Goal: Task Accomplishment & Management: Manage account settings

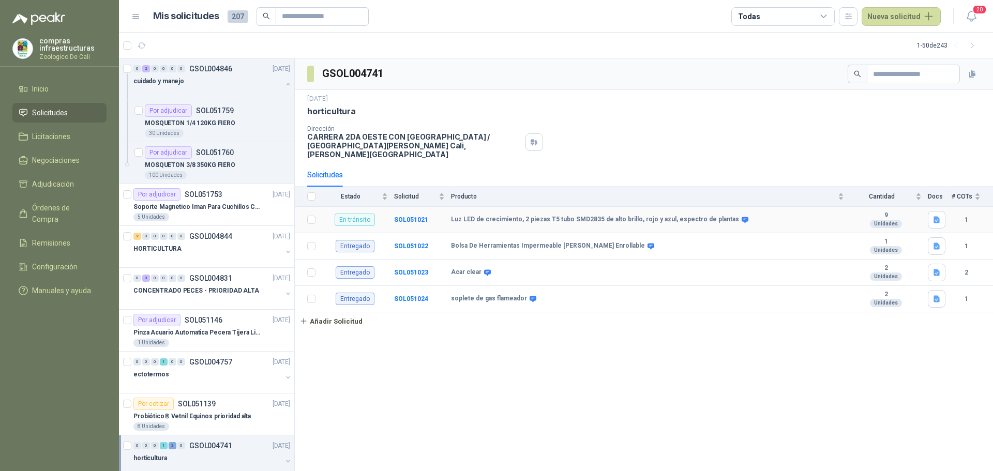
click at [552, 207] on td "Luz LED de crecimiento, 2 piezas T5 tubo SMD2835 de alto brillo, rojo y azul, e…" at bounding box center [650, 220] width 399 height 26
click at [399, 216] on b "SOL051021" at bounding box center [411, 219] width 34 height 7
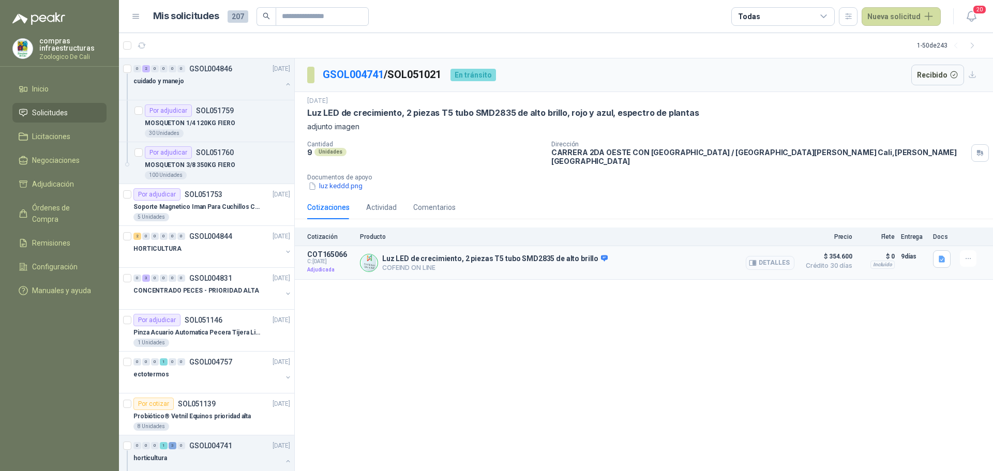
click at [776, 257] on button "Detalles" at bounding box center [770, 263] width 49 height 14
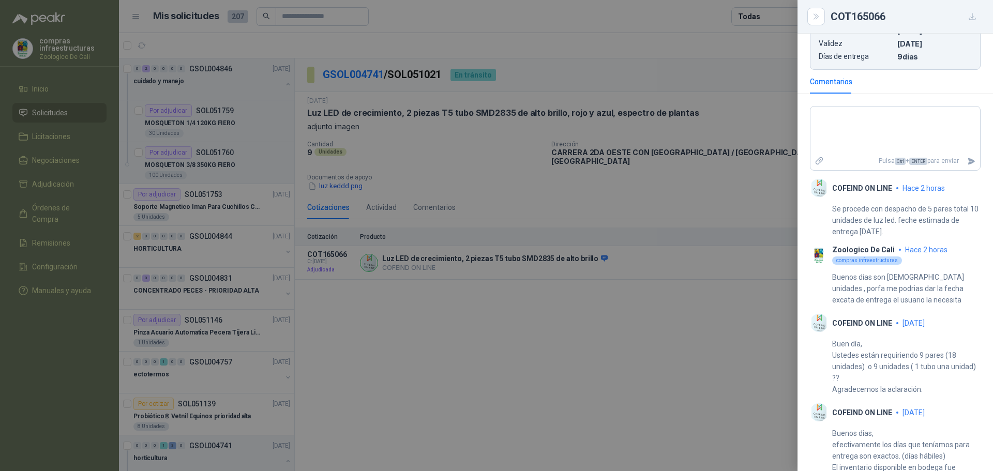
scroll to position [362, 0]
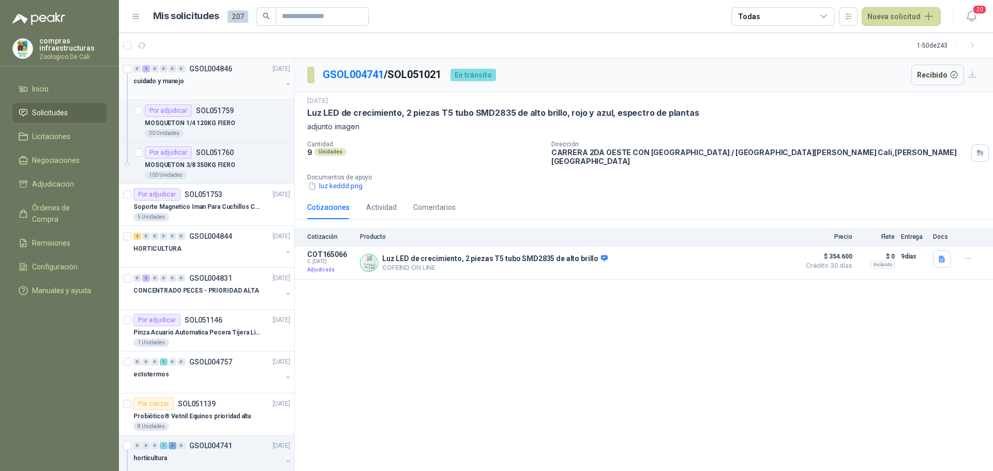
click at [191, 69] on p "GSOL004846" at bounding box center [210, 68] width 43 height 7
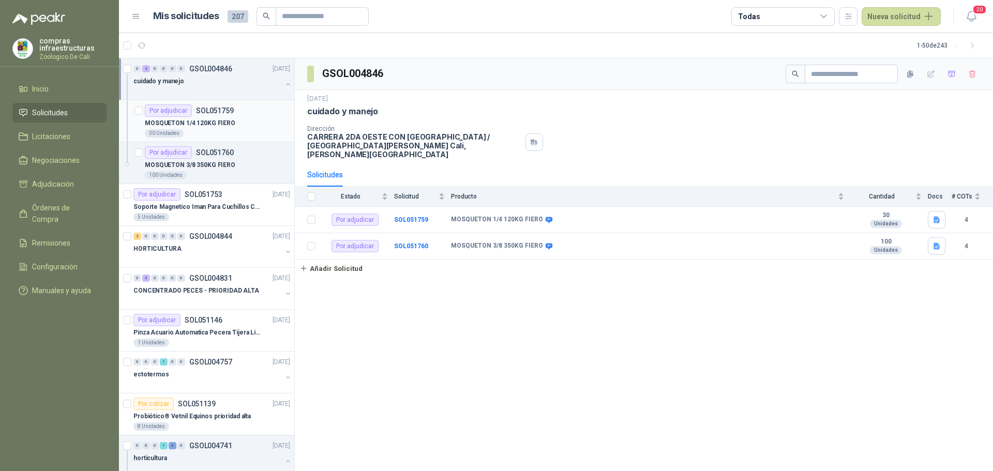
click at [251, 131] on div "30 Unidades" at bounding box center [217, 133] width 145 height 8
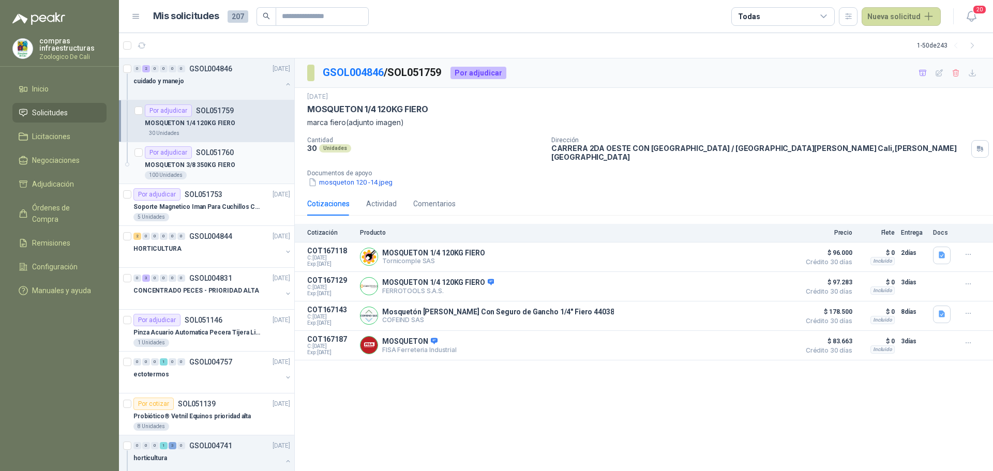
click at [190, 172] on div "100 Unidades" at bounding box center [217, 175] width 145 height 8
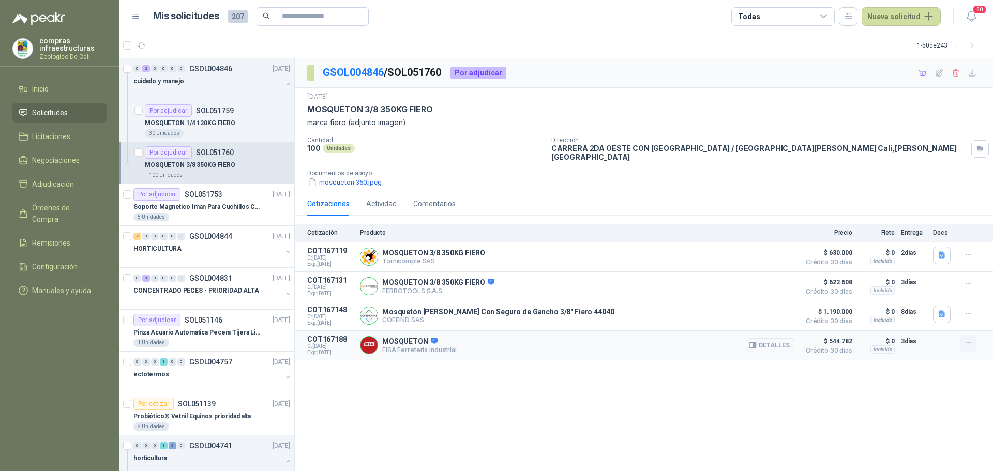
click at [964, 340] on icon "button" at bounding box center [968, 343] width 9 height 9
click at [922, 298] on button "Añadir" at bounding box center [948, 296] width 83 height 17
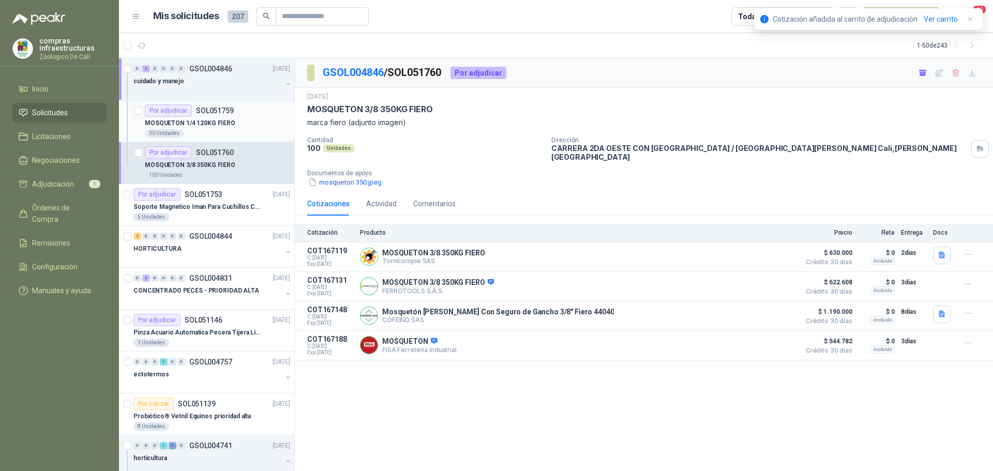
click at [194, 127] on p "MOSQUETON 1/4 120KG FIERO" at bounding box center [190, 123] width 91 height 10
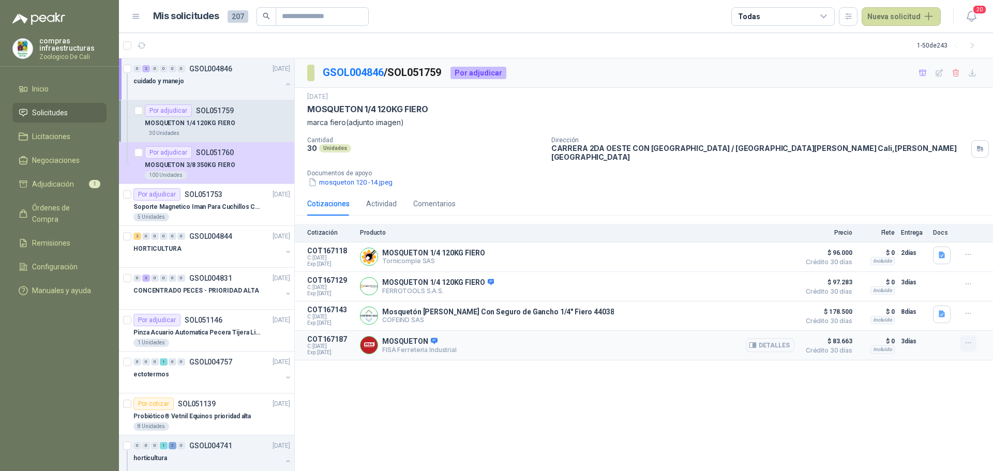
click at [968, 340] on icon "button" at bounding box center [968, 343] width 9 height 9
click at [934, 298] on button "Añadir" at bounding box center [948, 296] width 83 height 17
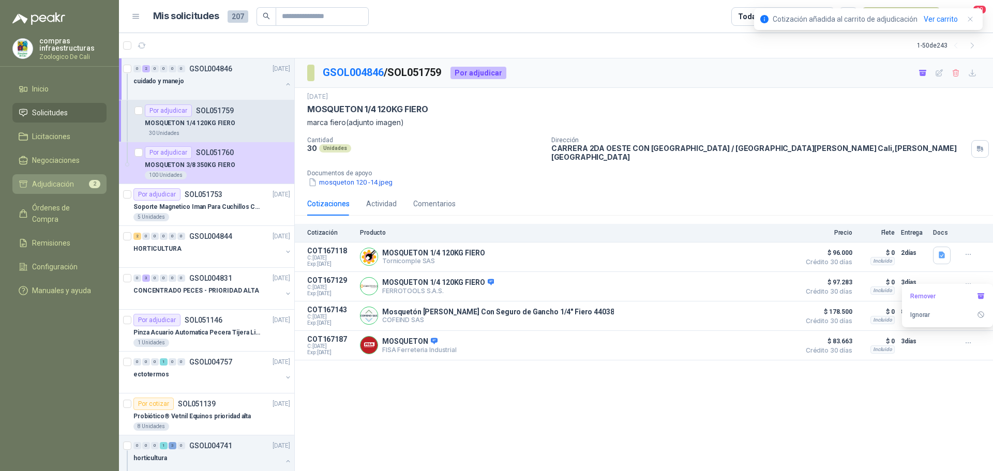
click at [91, 188] on li "Adjudicación 2" at bounding box center [60, 184] width 82 height 11
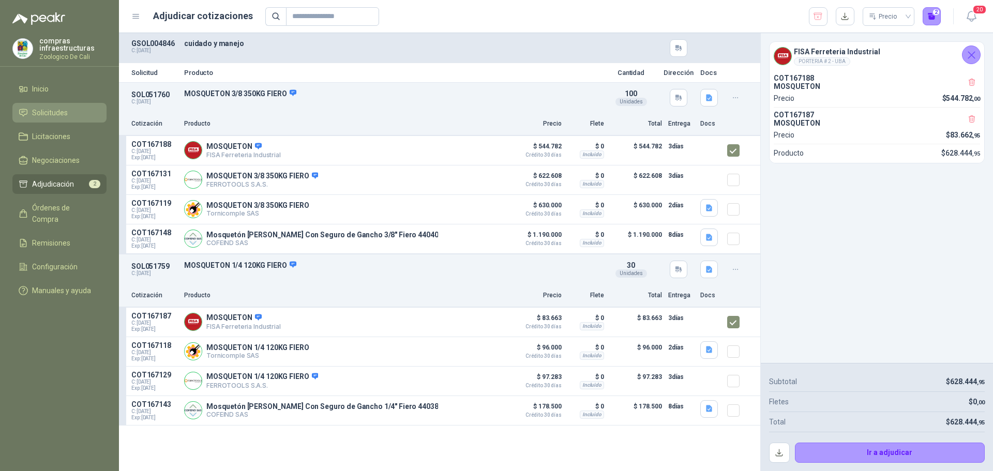
click at [66, 114] on span "Solicitudes" at bounding box center [50, 112] width 36 height 11
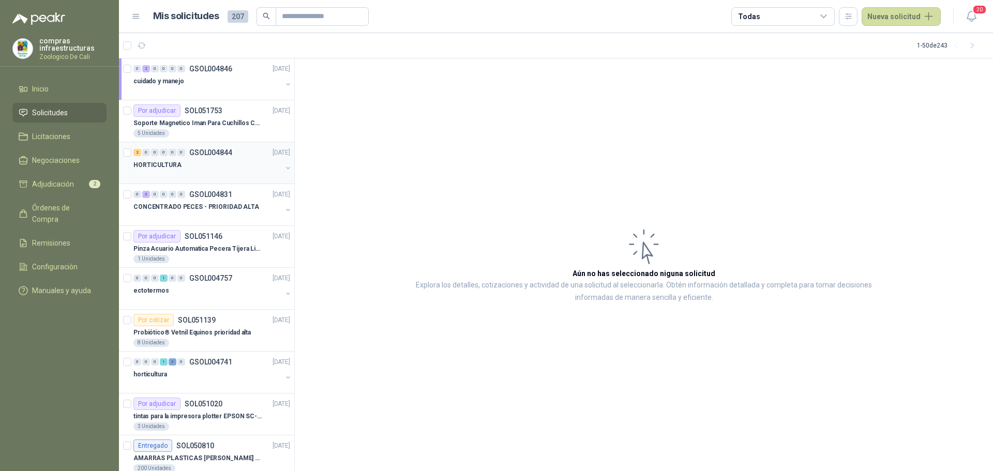
click at [210, 155] on p "GSOL004844" at bounding box center [210, 152] width 43 height 7
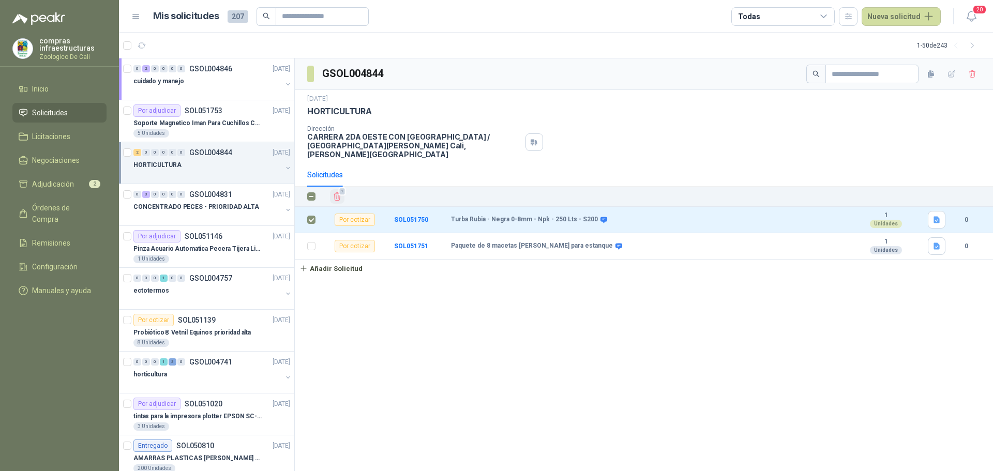
click at [333, 192] on icon "Eliminar" at bounding box center [337, 196] width 9 height 9
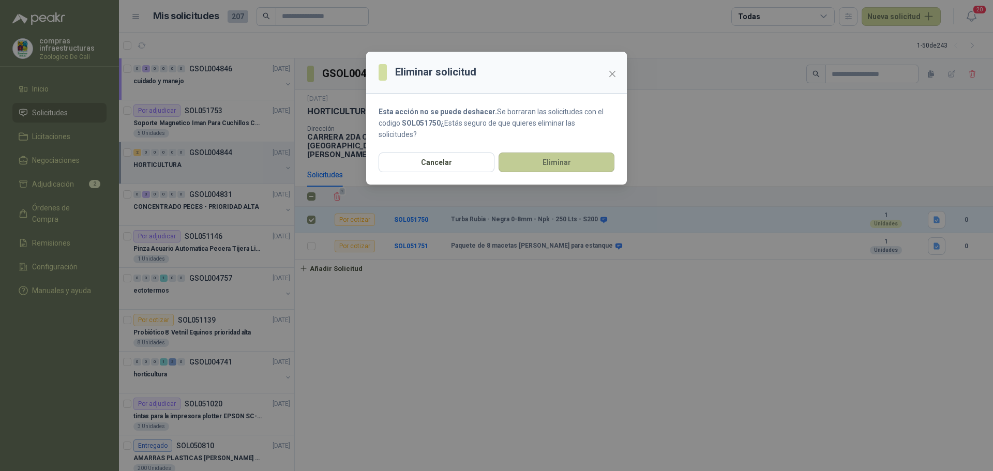
click at [589, 155] on button "Eliminar" at bounding box center [557, 163] width 116 height 20
